Goal: Information Seeking & Learning: Learn about a topic

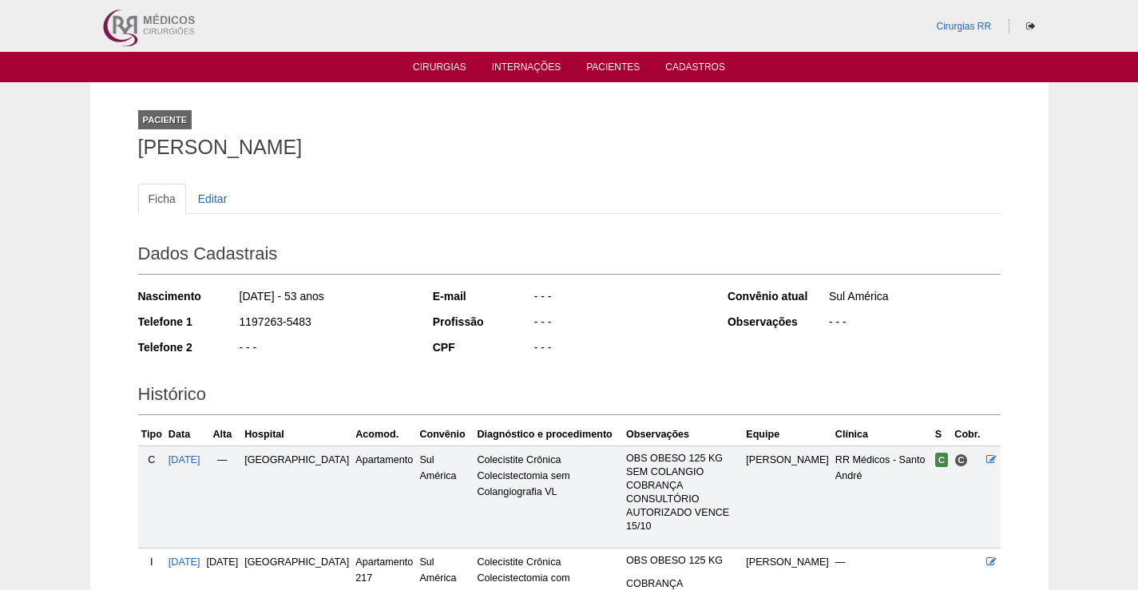
scroll to position [136, 0]
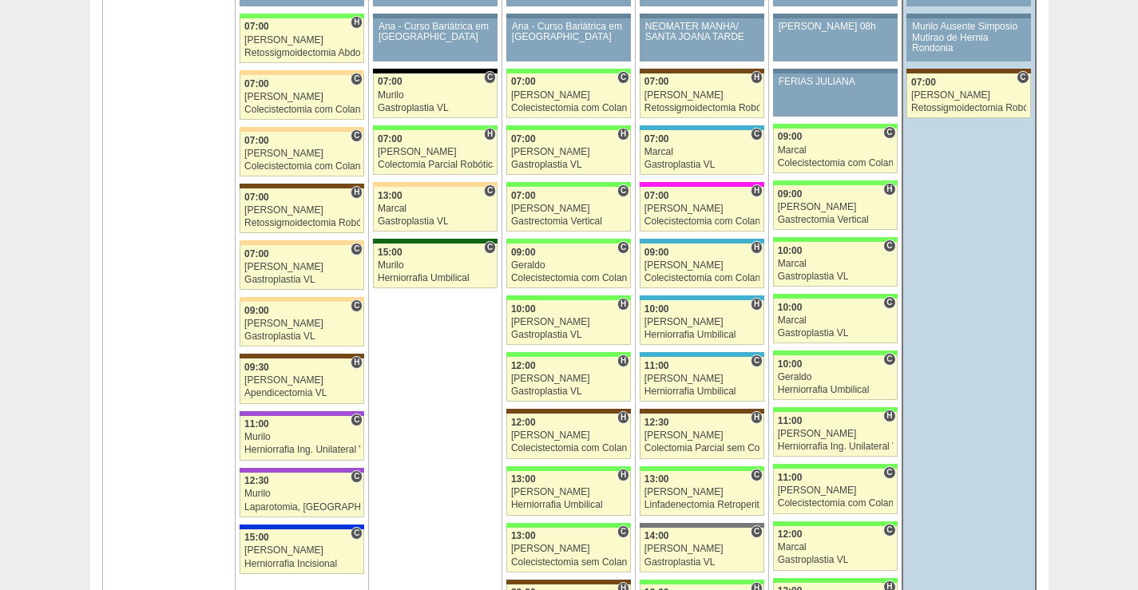
scroll to position [2396, 0]
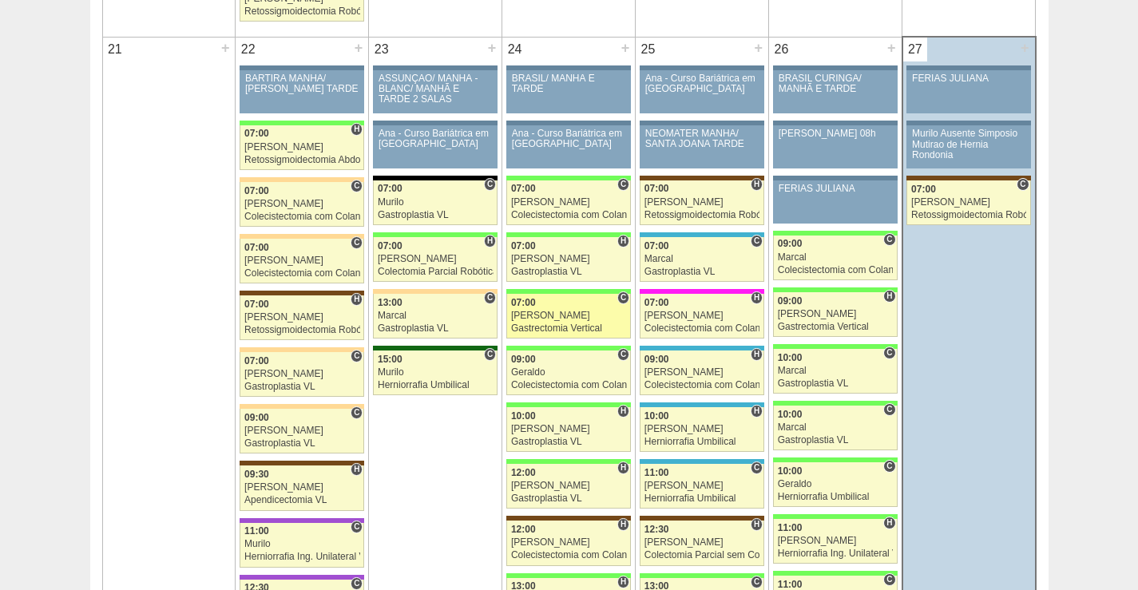
click at [584, 308] on link "88960 Felipe Rossi C 07:00 Felipe Rossi Gastrectomia Vertical Hospital Brasil R…" at bounding box center [568, 316] width 125 height 45
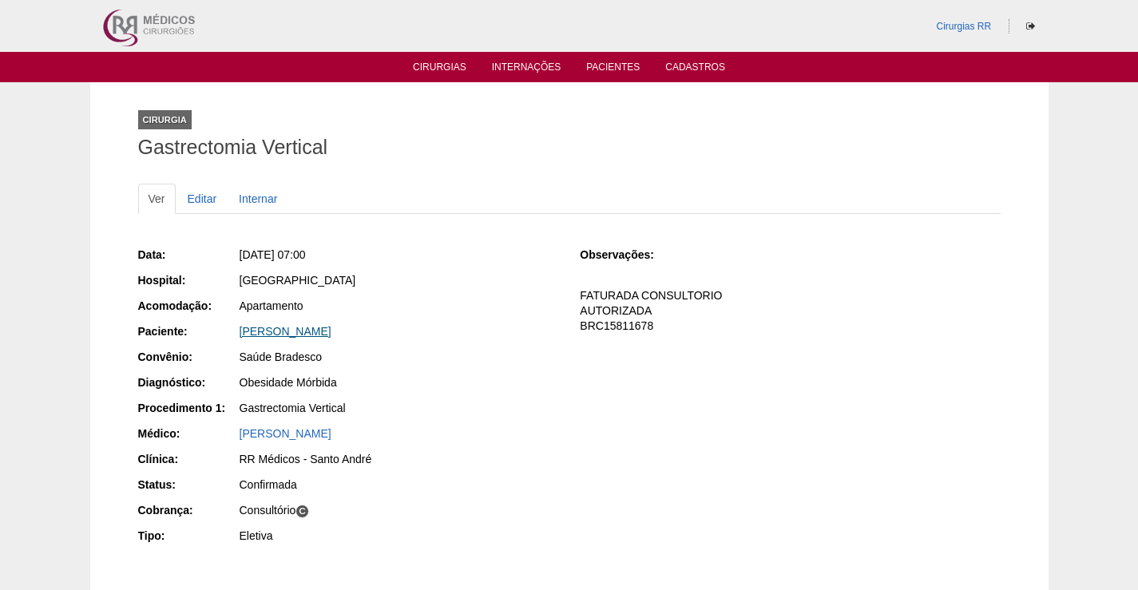
drag, startPoint x: 423, startPoint y: 343, endPoint x: 284, endPoint y: 337, distance: 139.1
click at [284, 337] on div "Data: Qua, 24/09/2025 - 07:00 Hospital: Brasil Acomodação: Apartamento Paciente…" at bounding box center [348, 397] width 420 height 312
click at [481, 276] on div "Brasil" at bounding box center [399, 280] width 319 height 16
drag, startPoint x: 423, startPoint y: 331, endPoint x: 240, endPoint y: 327, distance: 182.2
click at [240, 327] on div "[PERSON_NAME]" at bounding box center [399, 332] width 319 height 16
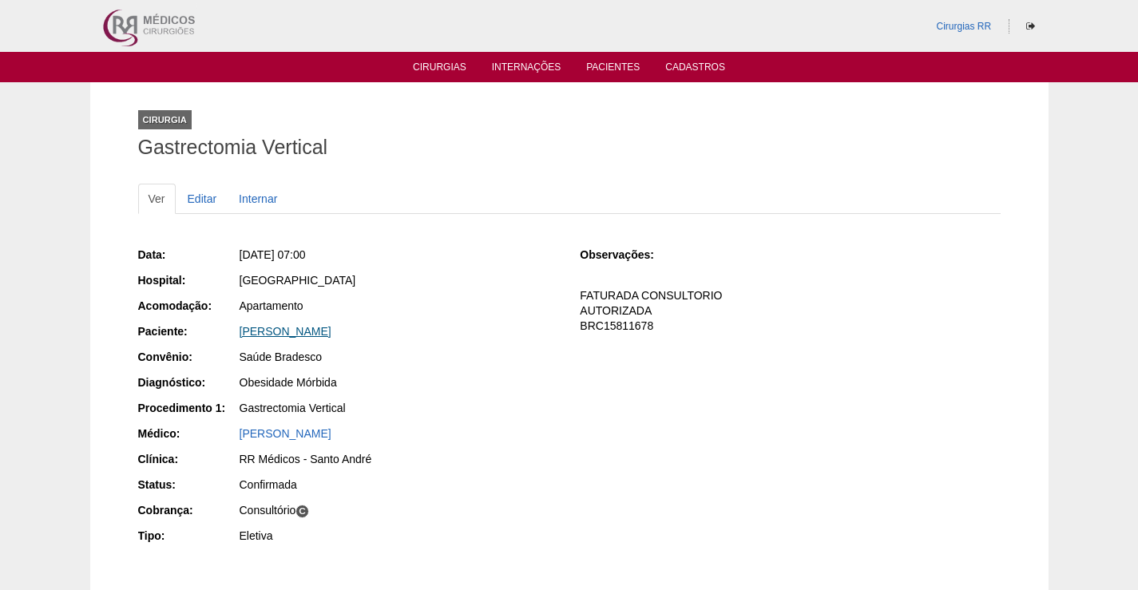
copy link "[PERSON_NAME]"
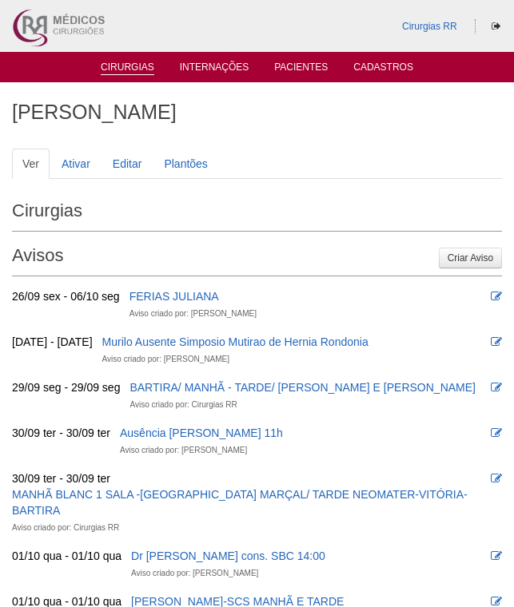
click at [137, 71] on link "Cirurgias" at bounding box center [128, 69] width 54 height 14
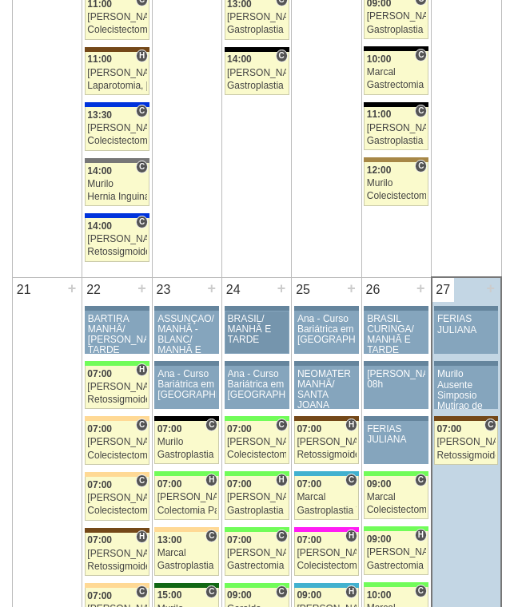
scroll to position [2237, 0]
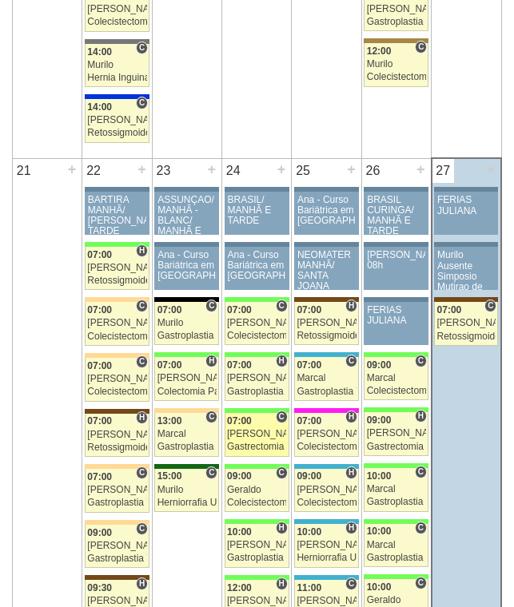
click at [246, 443] on div "Gastrectomia Vertical" at bounding box center [256, 447] width 59 height 10
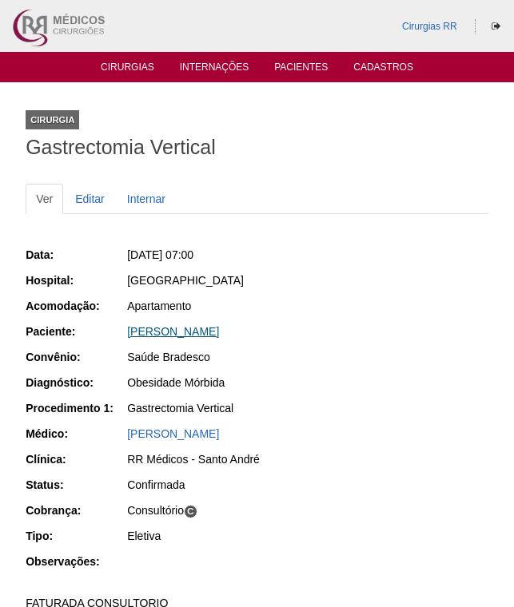
click at [219, 333] on link "[PERSON_NAME]" at bounding box center [173, 331] width 92 height 13
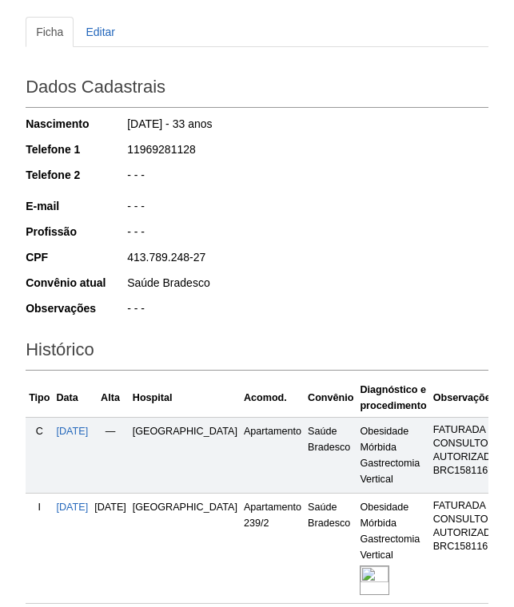
scroll to position [312, 0]
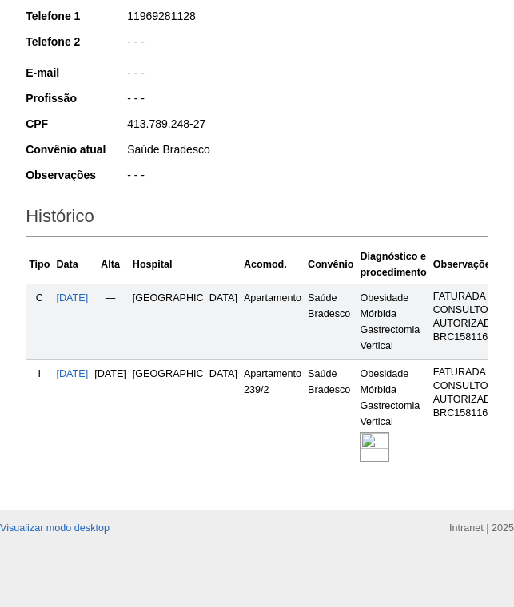
click at [359, 432] on img at bounding box center [374, 447] width 30 height 30
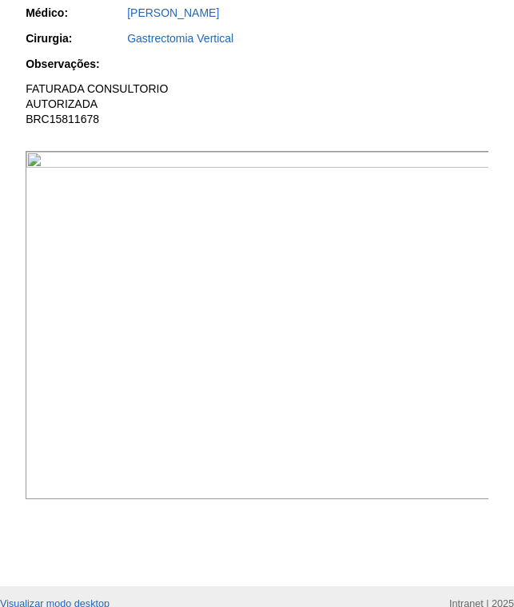
scroll to position [479, 0]
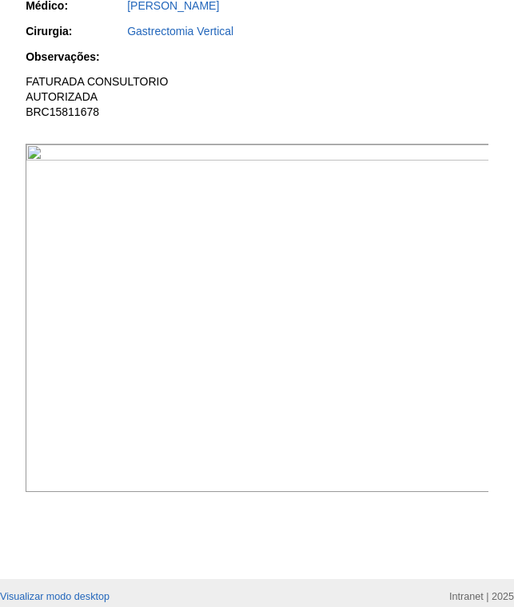
click at [79, 285] on img at bounding box center [258, 318] width 464 height 348
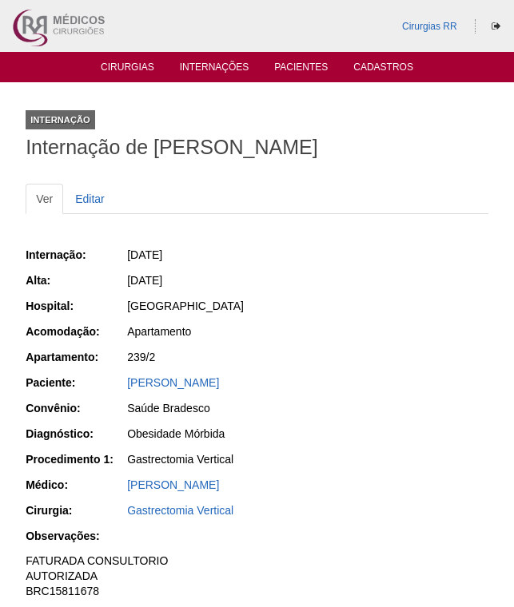
scroll to position [478, 0]
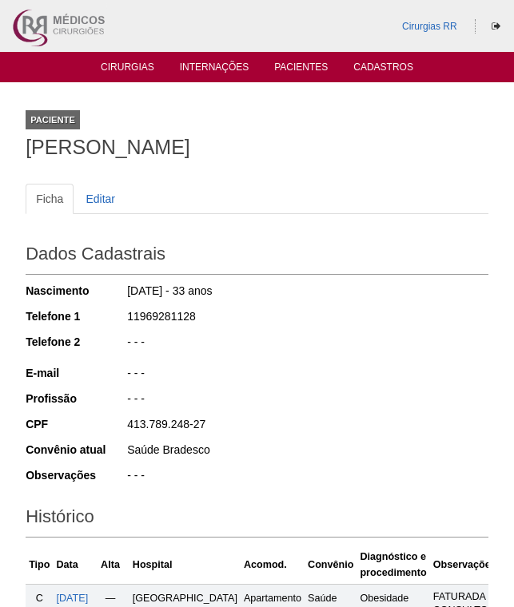
scroll to position [311, 0]
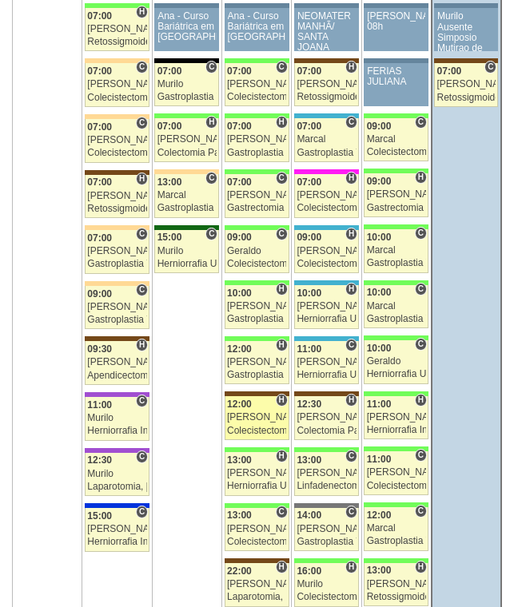
scroll to position [2476, 0]
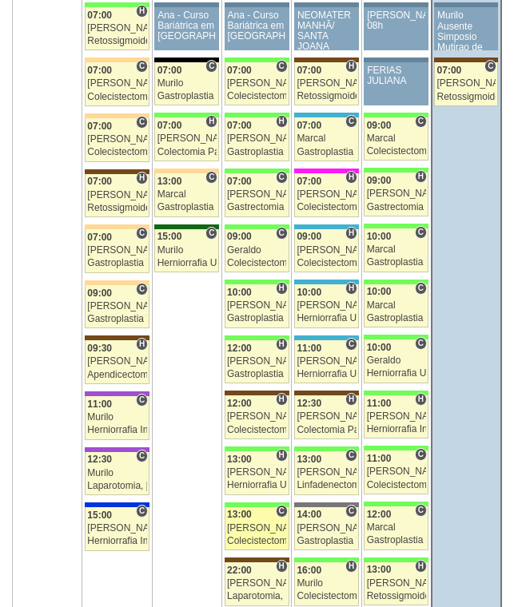
click at [264, 531] on div "Paulo Regina" at bounding box center [256, 528] width 59 height 10
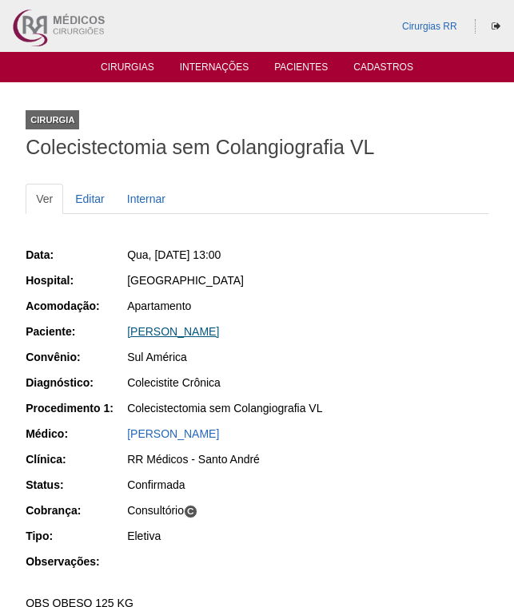
click at [213, 328] on link "[PERSON_NAME]" at bounding box center [173, 331] width 92 height 13
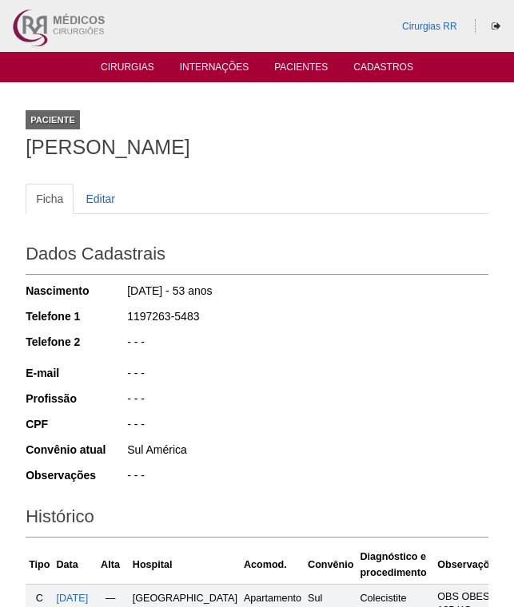
scroll to position [417, 0]
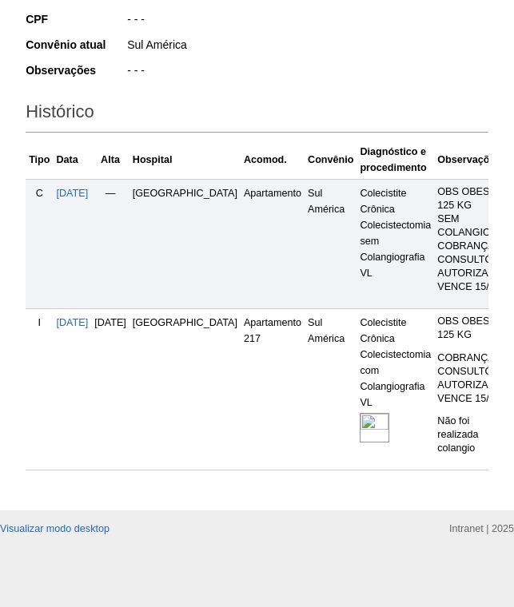
click at [363, 423] on link at bounding box center [375, 428] width 32 height 10
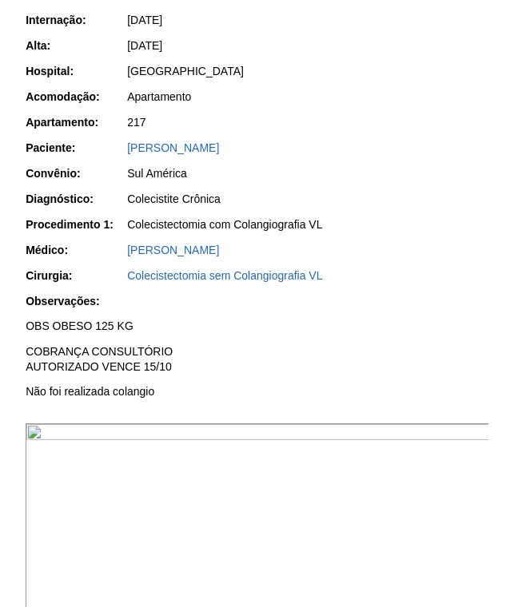
scroll to position [399, 0]
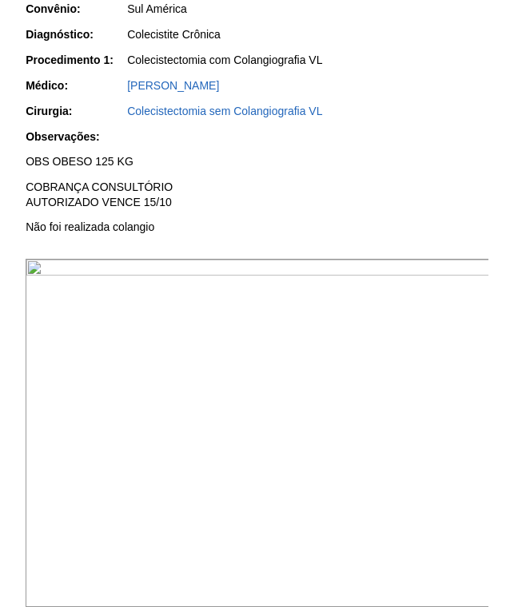
click at [315, 353] on img at bounding box center [258, 433] width 464 height 348
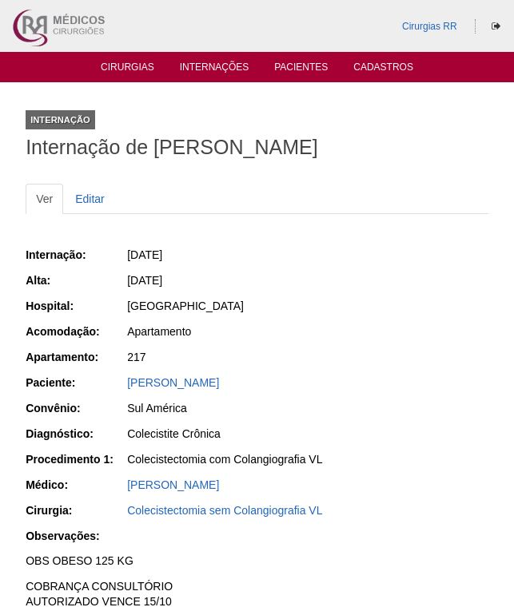
scroll to position [399, 0]
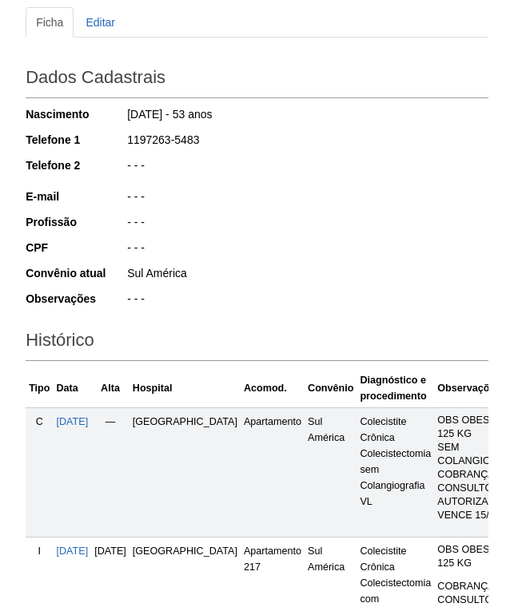
scroll to position [176, 0]
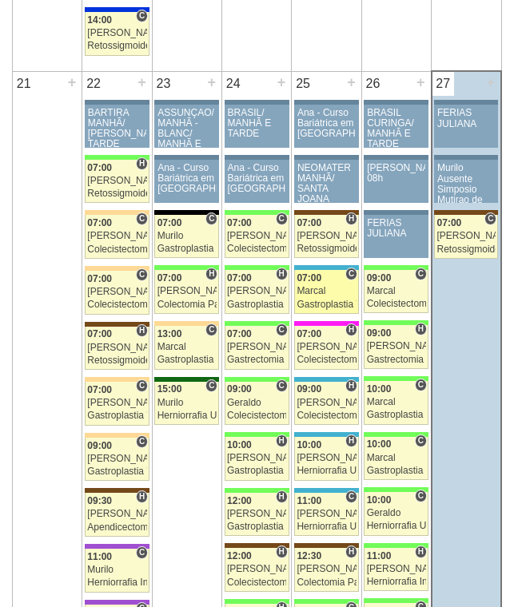
scroll to position [2476, 0]
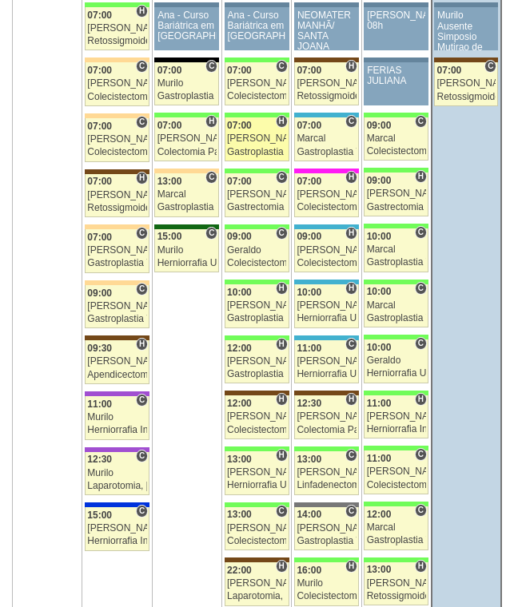
click at [262, 139] on div "[PERSON_NAME]" at bounding box center [256, 138] width 59 height 10
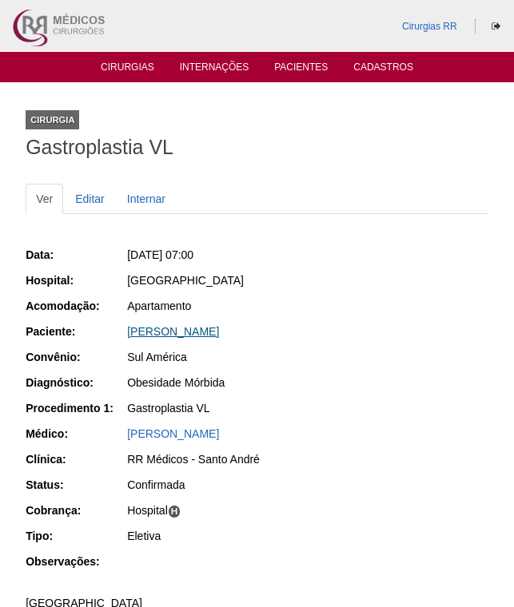
click at [206, 333] on link "Sandra Nunes dos Santos" at bounding box center [173, 331] width 92 height 13
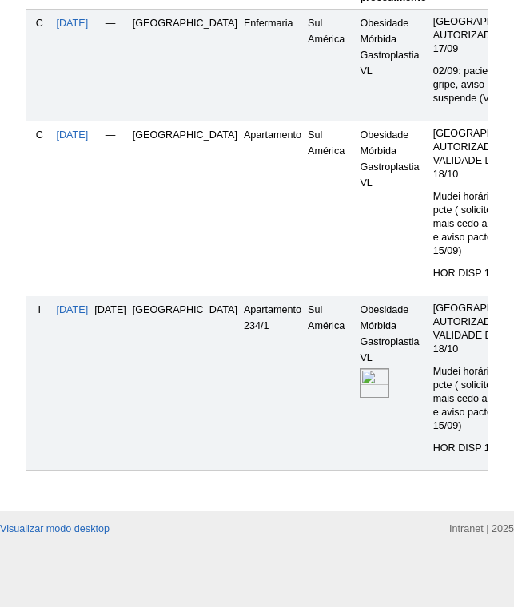
scroll to position [719, 0]
click at [359, 368] on img at bounding box center [374, 383] width 30 height 30
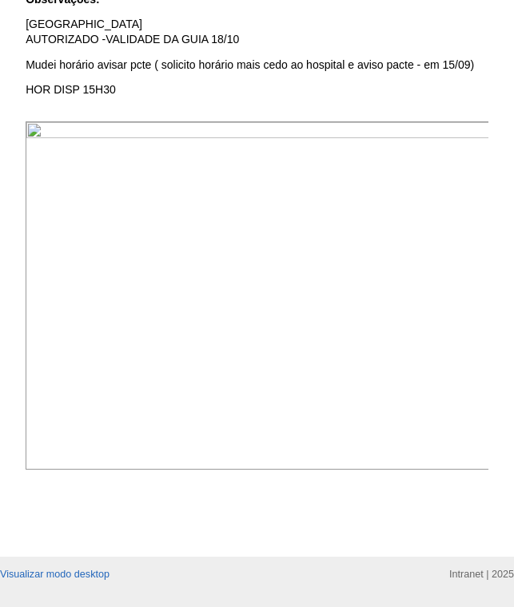
scroll to position [639, 0]
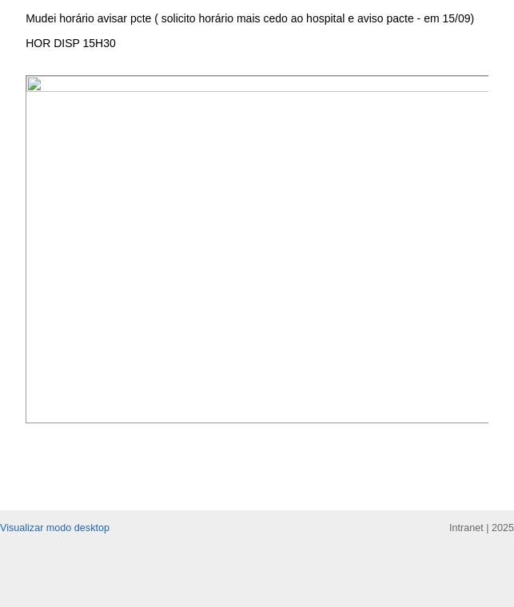
click at [325, 154] on img at bounding box center [258, 249] width 464 height 348
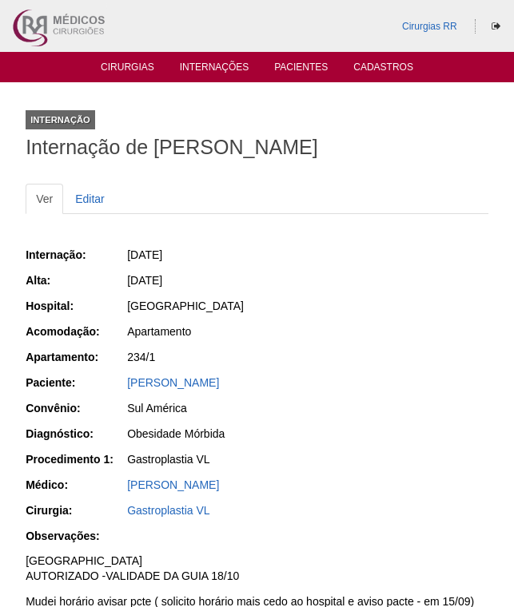
scroll to position [639, 0]
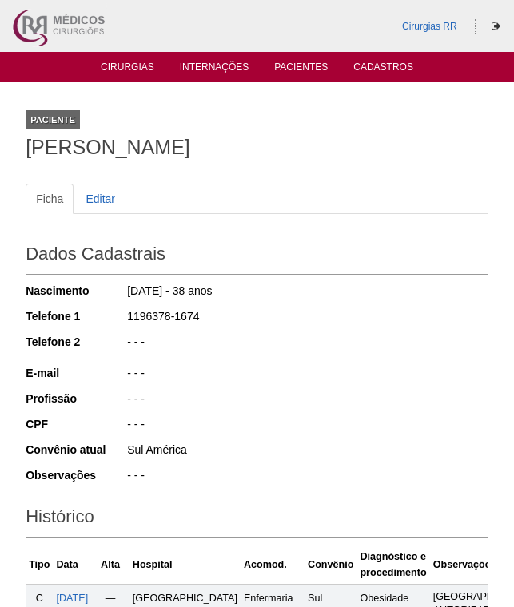
scroll to position [719, 0]
